Goal: Communication & Community: Answer question/provide support

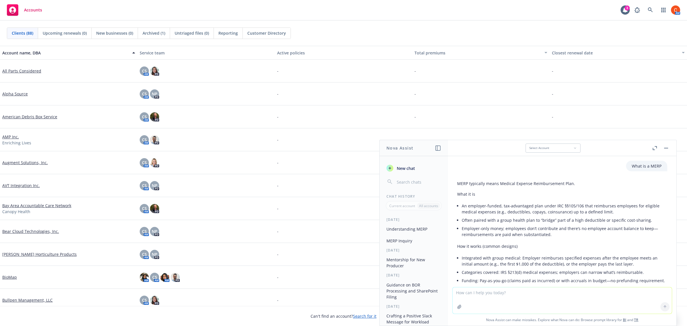
click at [476, 308] on textarea at bounding box center [562, 300] width 219 height 26
type textarea "E"
type textarea "Slack message to a very busy producer who everyone wants to work with asking he…"
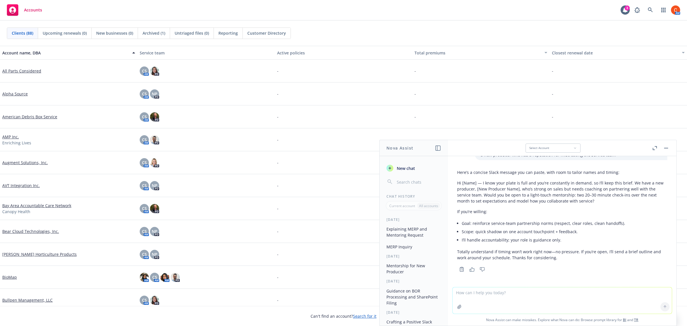
scroll to position [392, 0]
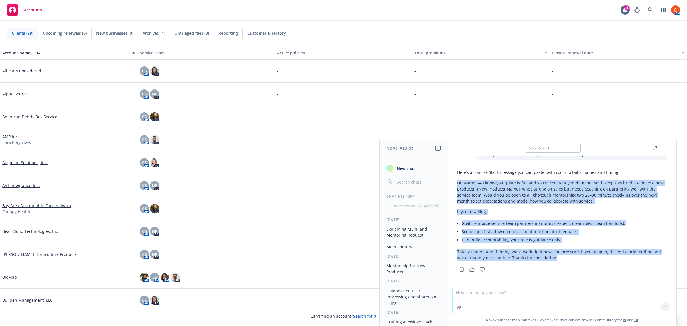
drag, startPoint x: 561, startPoint y: 258, endPoint x: 448, endPoint y: 182, distance: 135.7
click at [448, 182] on div "What is a MERP MERP typically means Medical Expense Reimbursement Plan. What it…" at bounding box center [562, 221] width 229 height 131
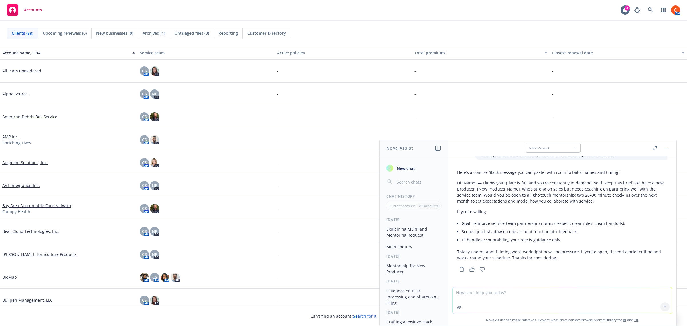
drag, startPoint x: 489, startPoint y: 188, endPoint x: 464, endPoint y: 297, distance: 111.4
click at [464, 297] on textarea at bounding box center [562, 300] width 219 height 26
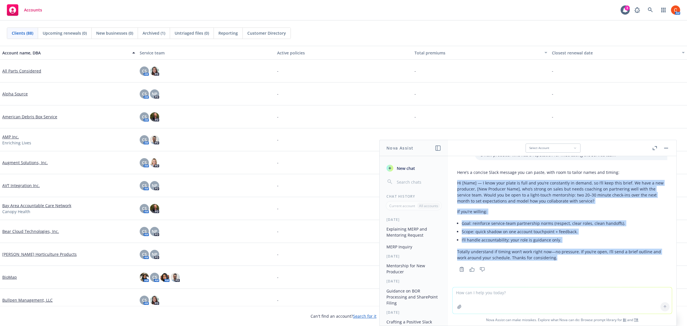
drag, startPoint x: 557, startPoint y: 258, endPoint x: 457, endPoint y: 182, distance: 125.5
click at [457, 182] on div "Here’s a concise Slack message you can paste, with room to tailor names and tim…" at bounding box center [562, 215] width 210 height 96
copy div "Hi [Name] — I know your plate is full and you’re constantly in demand, so I’ll …"
